Goal: Transaction & Acquisition: Purchase product/service

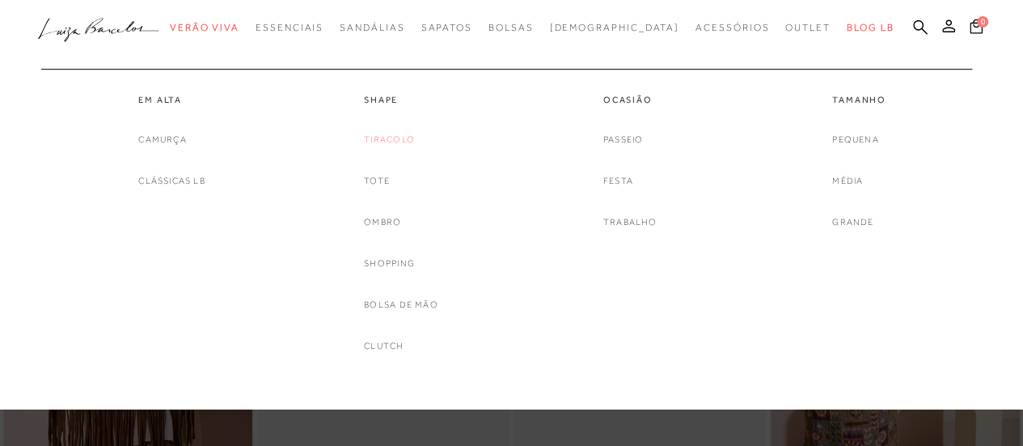
click at [395, 133] on link "Tiracolo" at bounding box center [389, 139] width 51 height 17
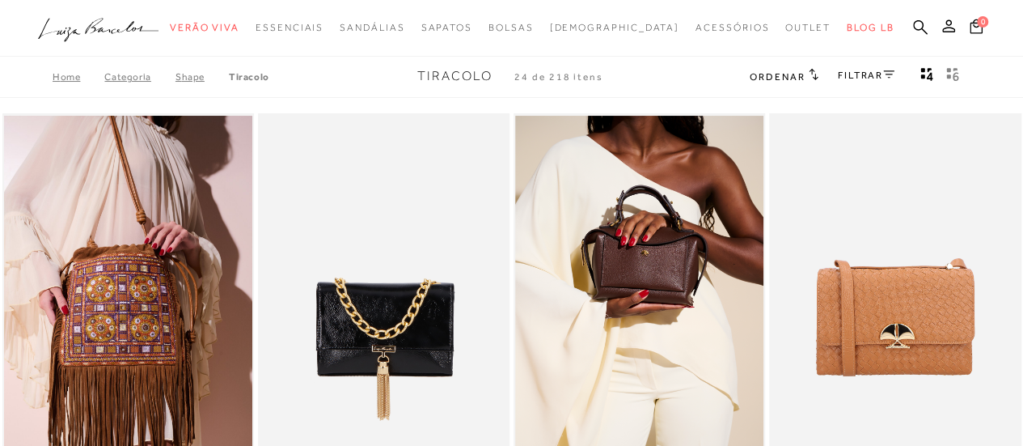
click at [861, 79] on link "FILTRAR" at bounding box center [866, 75] width 57 height 11
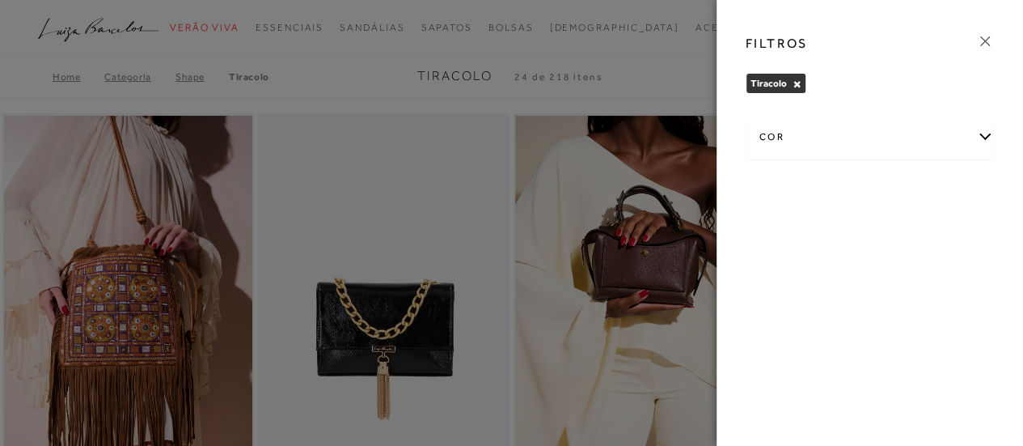
click at [810, 140] on div "cor" at bounding box center [871, 137] width 248 height 43
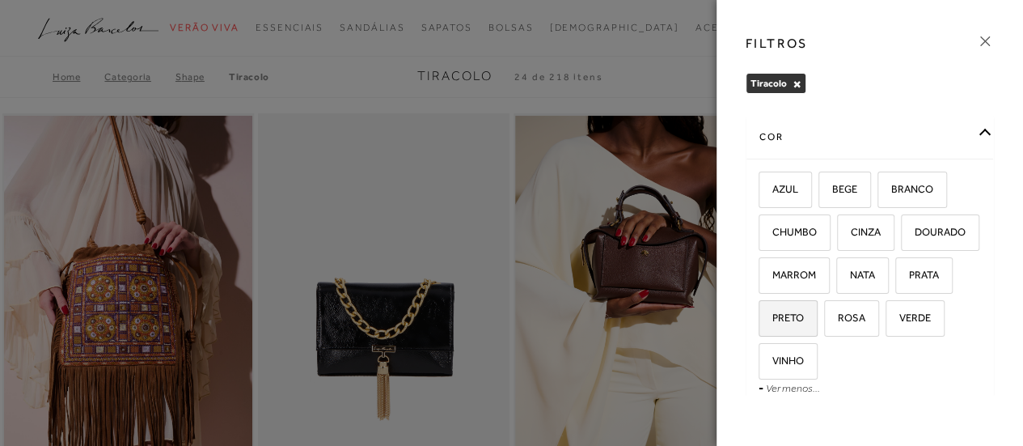
click at [804, 311] on span "PRETO" at bounding box center [782, 317] width 44 height 12
click at [772, 312] on input "PRETO" at bounding box center [764, 320] width 16 height 16
checkbox input "true"
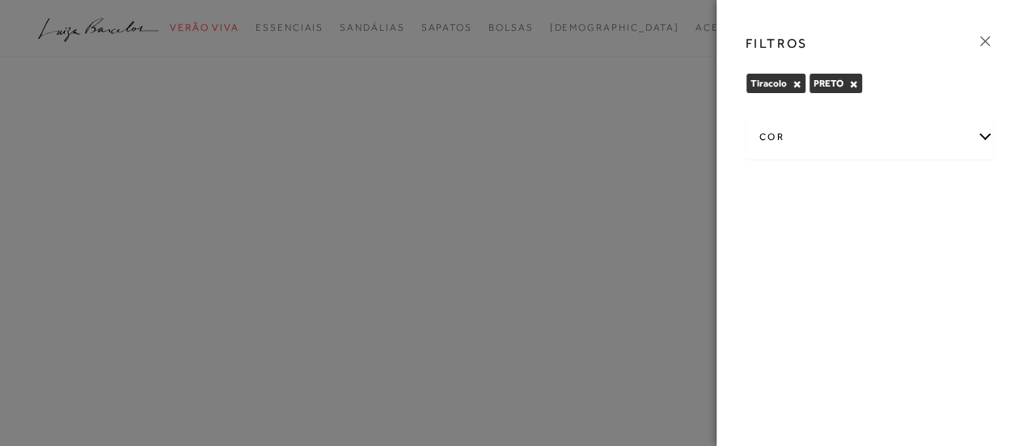
click at [982, 36] on icon at bounding box center [985, 41] width 18 height 18
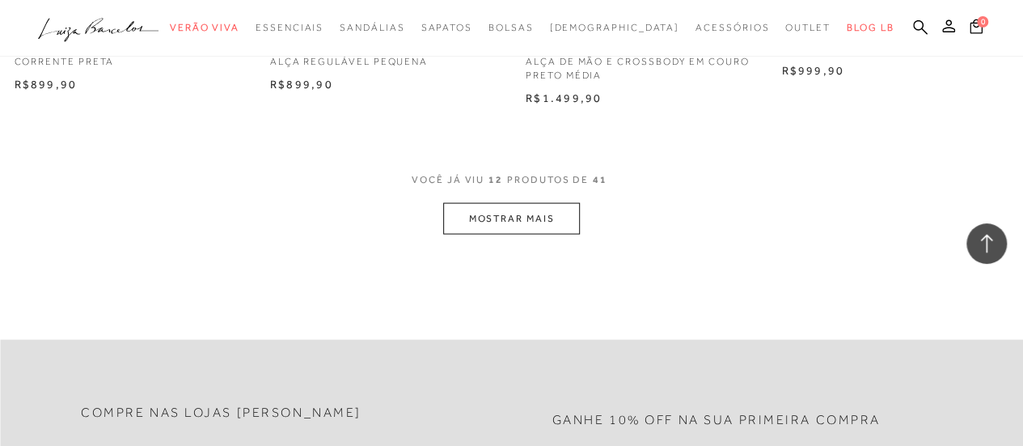
scroll to position [1537, 0]
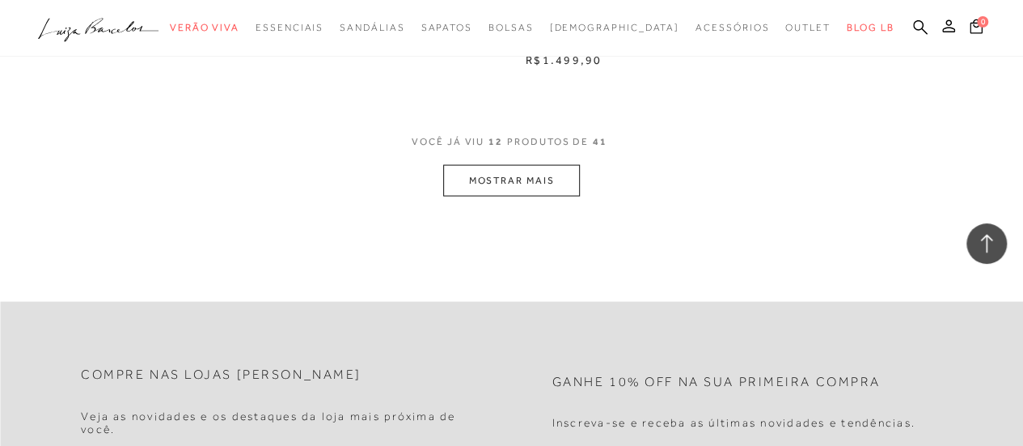
click at [541, 174] on button "MOSTRAR MAIS" at bounding box center [511, 181] width 136 height 32
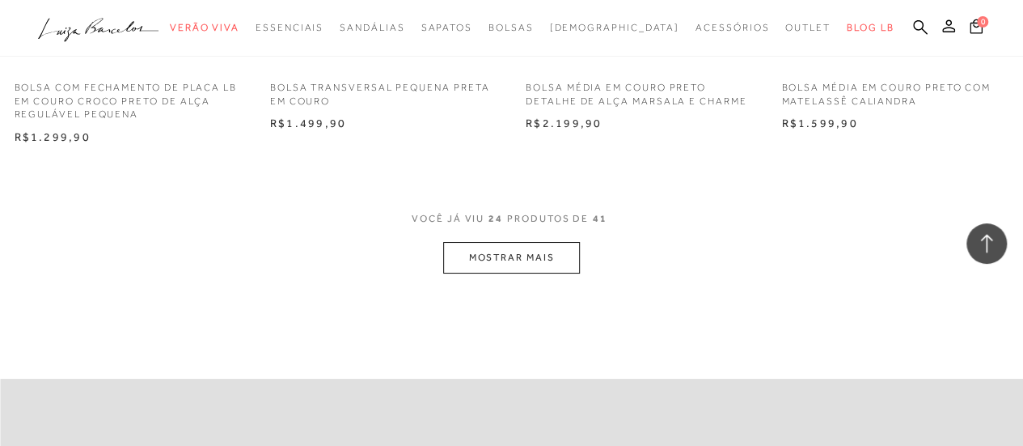
scroll to position [2993, 0]
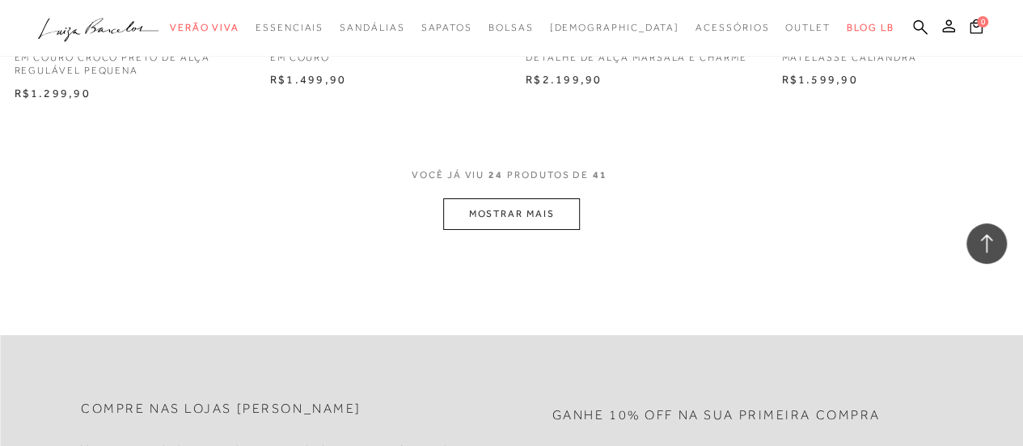
click at [541, 198] on button "MOSTRAR MAIS" at bounding box center [511, 214] width 136 height 32
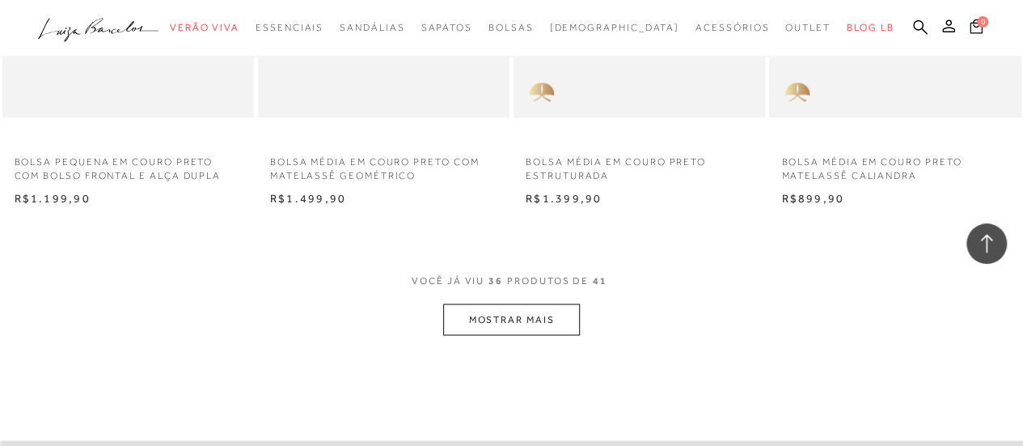
scroll to position [4368, 0]
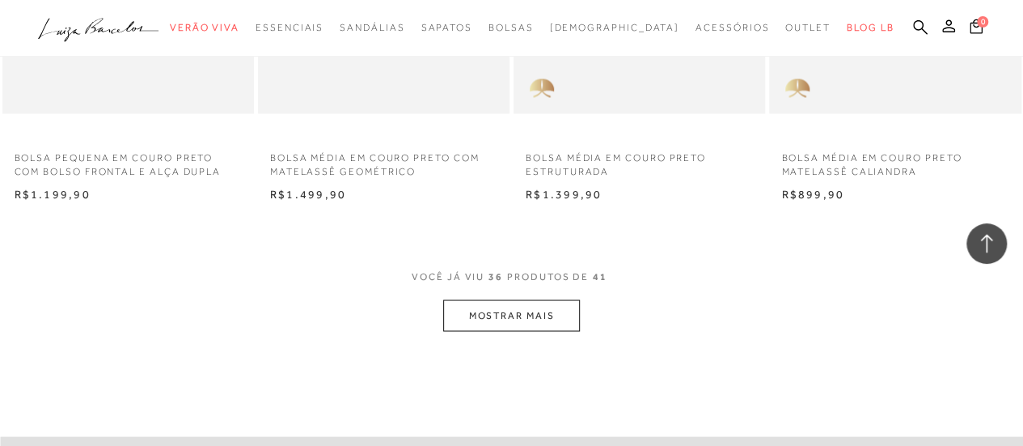
click at [472, 323] on button "MOSTRAR MAIS" at bounding box center [511, 315] width 136 height 32
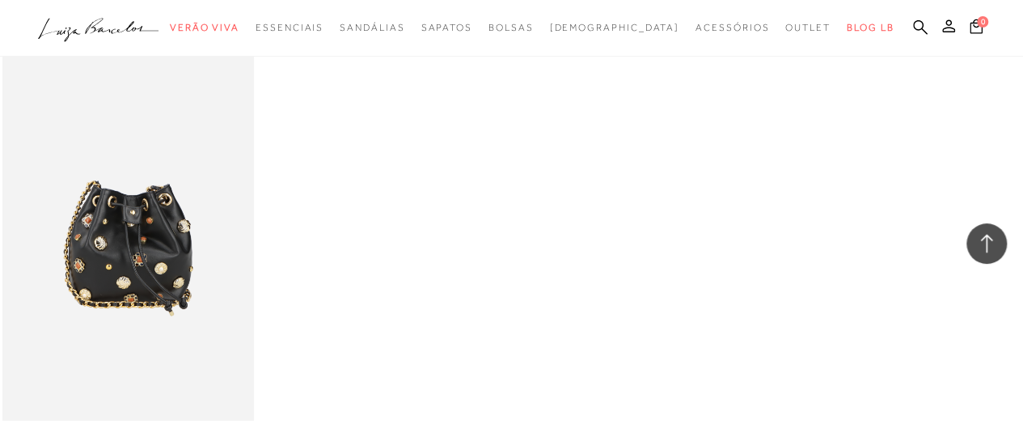
scroll to position [5015, 0]
